Goal: Find specific page/section: Find specific page/section

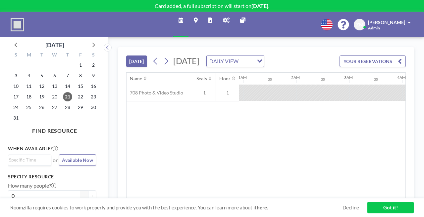
click at [224, 18] on icon at bounding box center [226, 20] width 7 height 5
click at [223, 18] on icon at bounding box center [226, 20] width 7 height 5
